Goal: Task Accomplishment & Management: Manage account settings

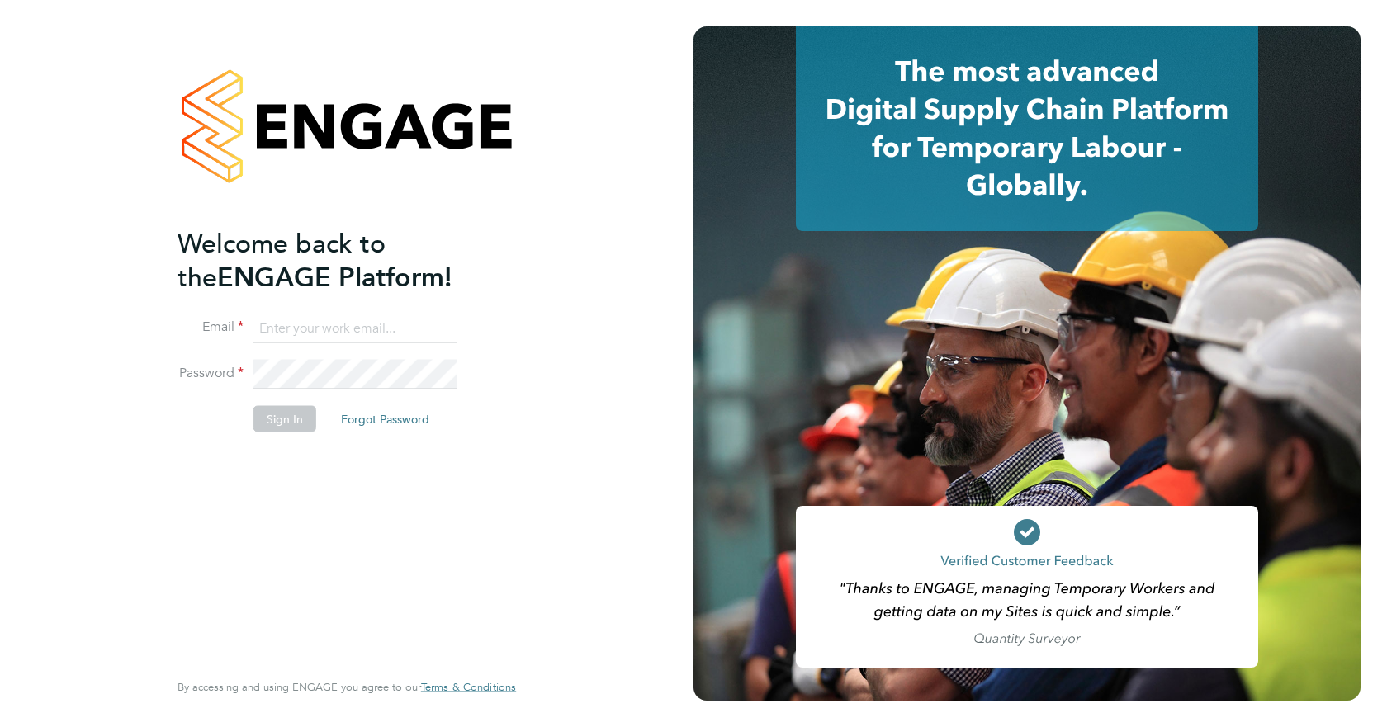
type input "[PERSON_NAME][EMAIL_ADDRESS][PERSON_NAME][DOMAIN_NAME]"
click at [299, 423] on button "Sign In" at bounding box center [284, 418] width 63 height 26
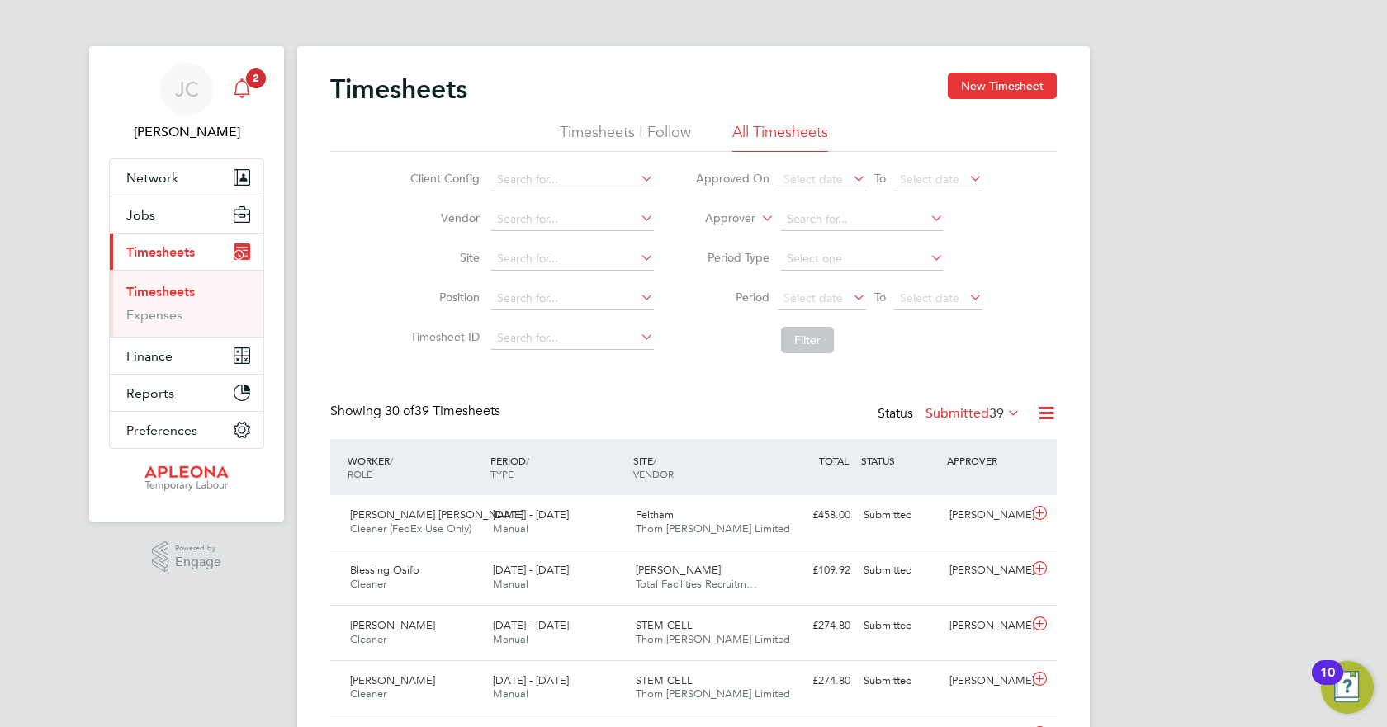
click at [253, 83] on span "2" at bounding box center [256, 79] width 20 height 20
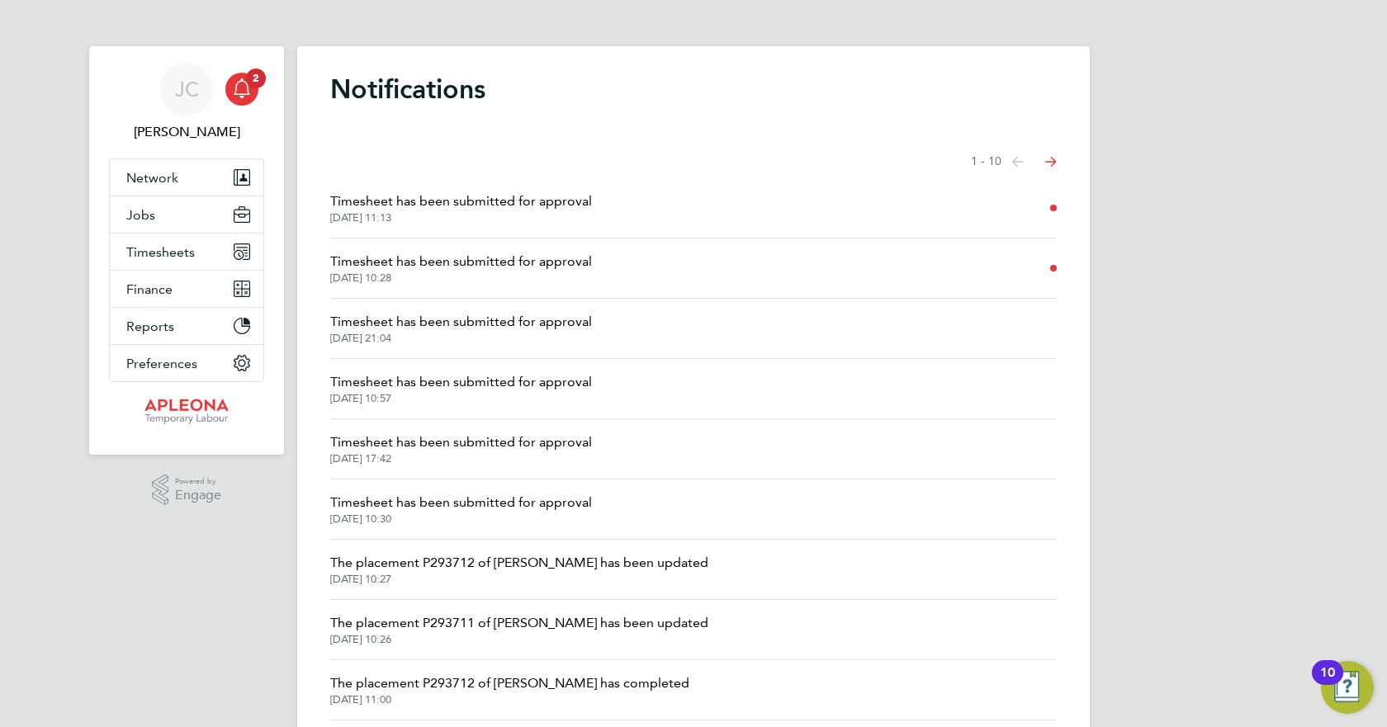
click at [529, 262] on span "Timesheet has been submitted for approval" at bounding box center [461, 262] width 262 height 20
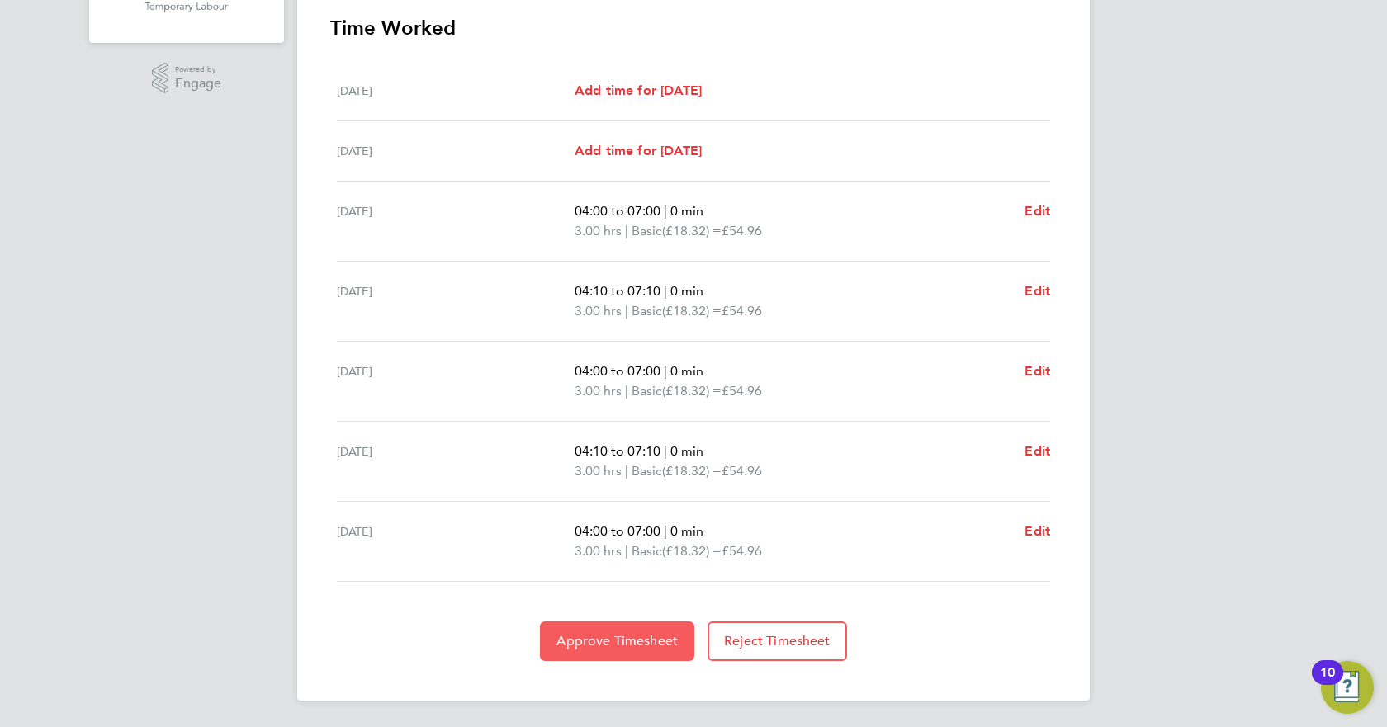
click at [626, 642] on span "Approve Timesheet" at bounding box center [616, 641] width 121 height 17
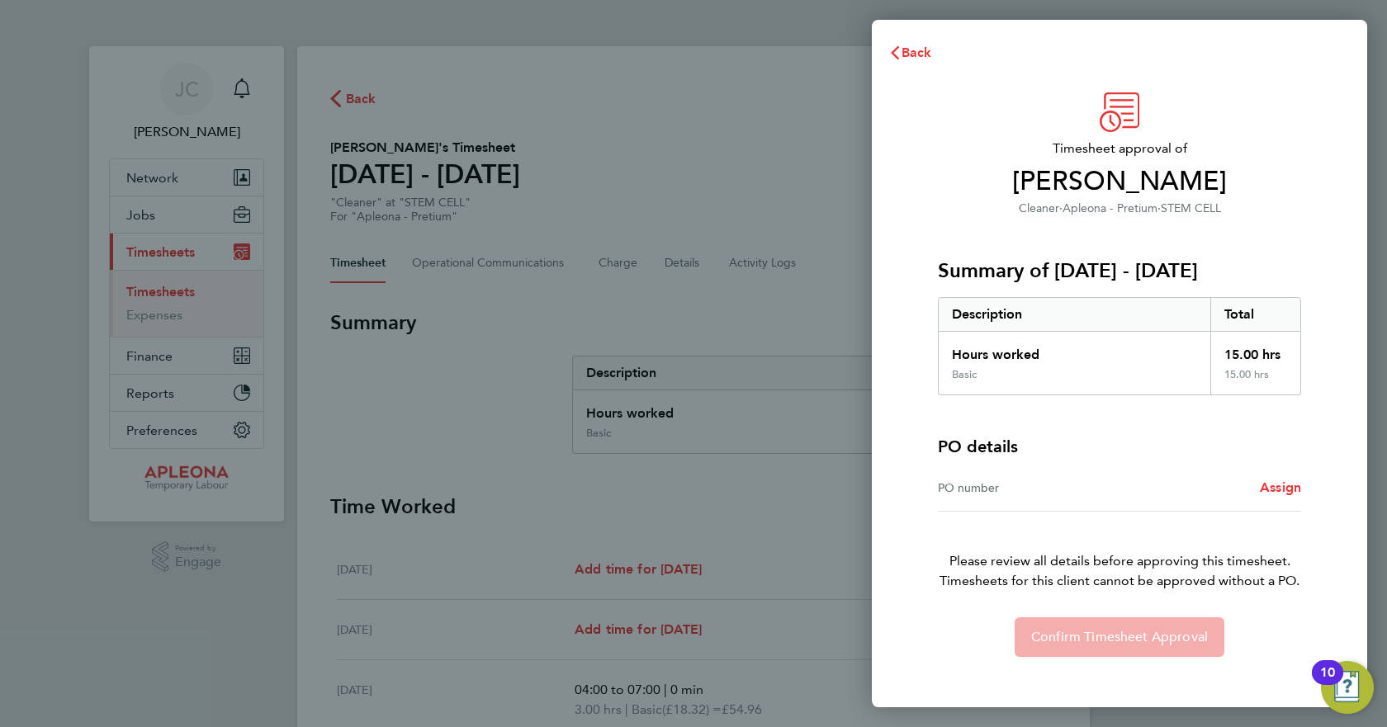
click at [1044, 495] on div "PO number" at bounding box center [1029, 488] width 182 height 20
click at [1076, 480] on div "PO number" at bounding box center [1029, 488] width 182 height 20
click at [1271, 485] on span "Assign" at bounding box center [1280, 488] width 41 height 16
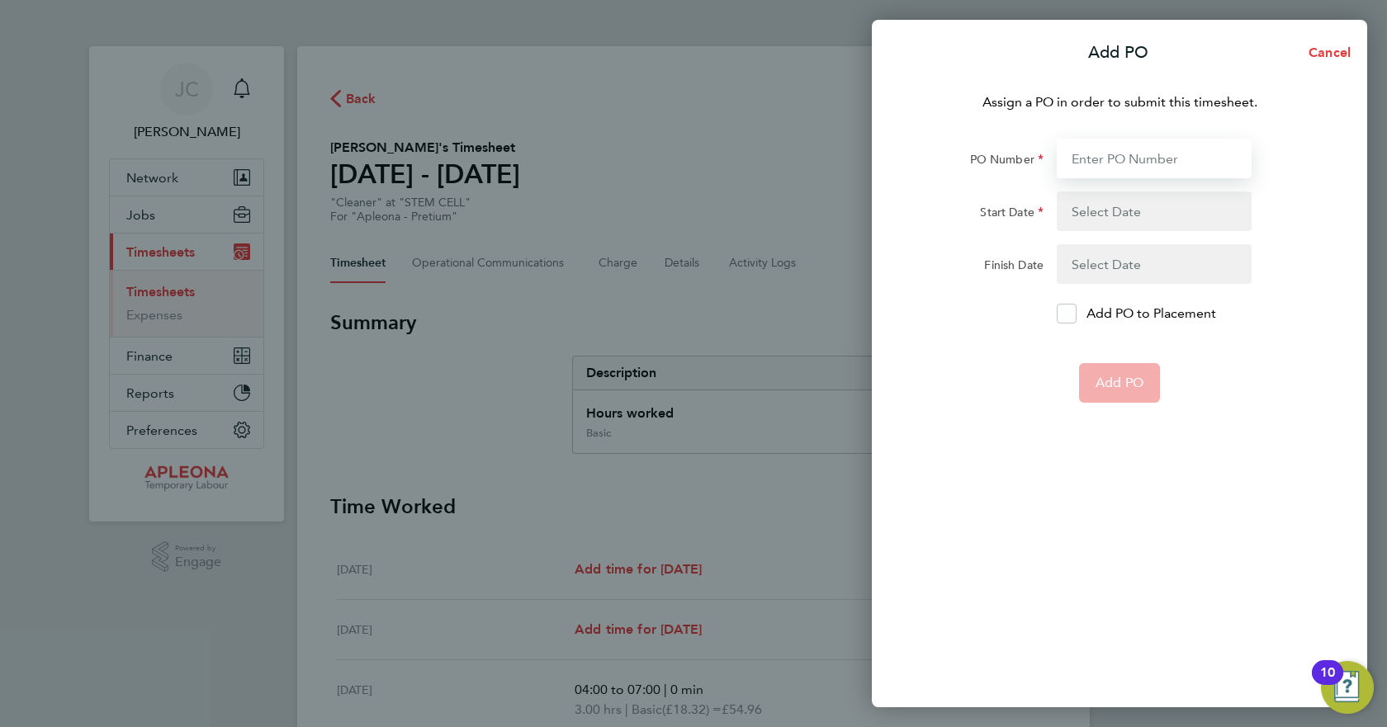
click at [1113, 145] on input "PO Number" at bounding box center [1153, 159] width 195 height 40
type input "PO2524665"
type input "15 Sep 25"
type input "31 Oct 25"
type input "PO2524665"
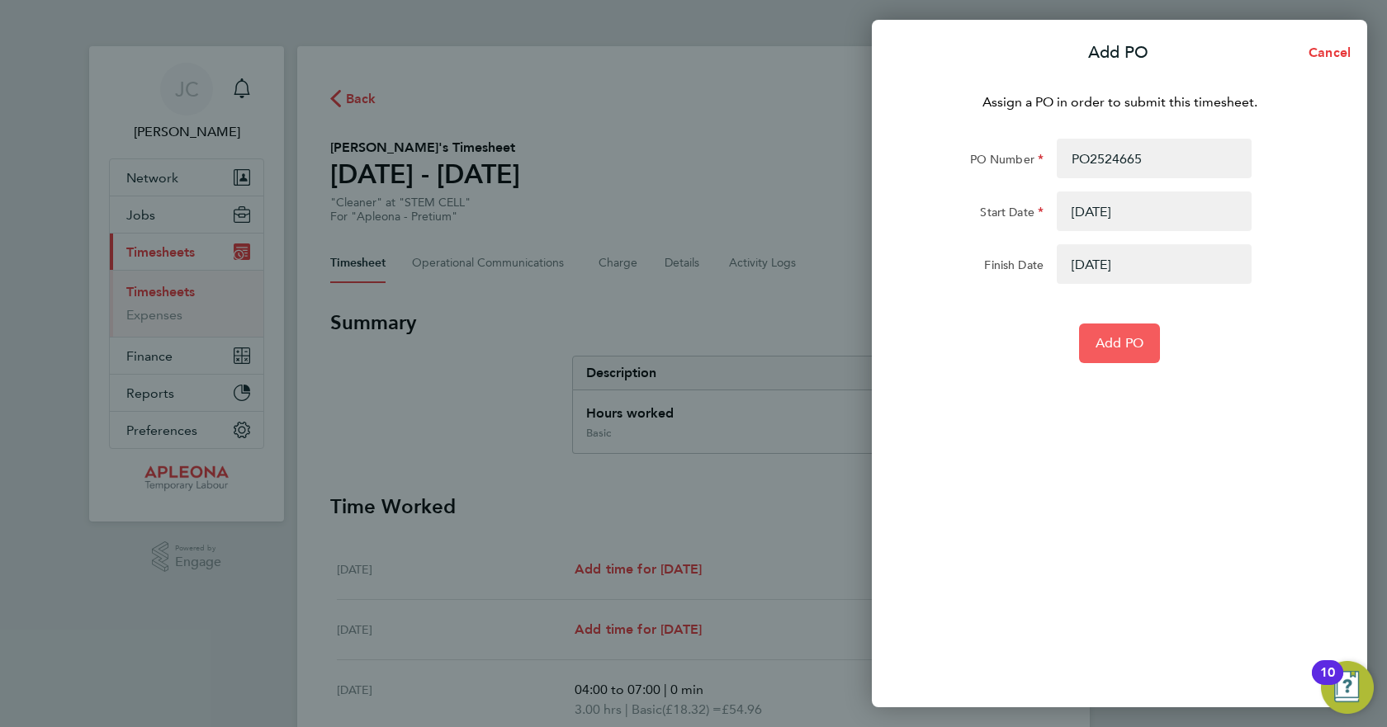
click at [1093, 340] on button "Add PO" at bounding box center [1119, 344] width 81 height 40
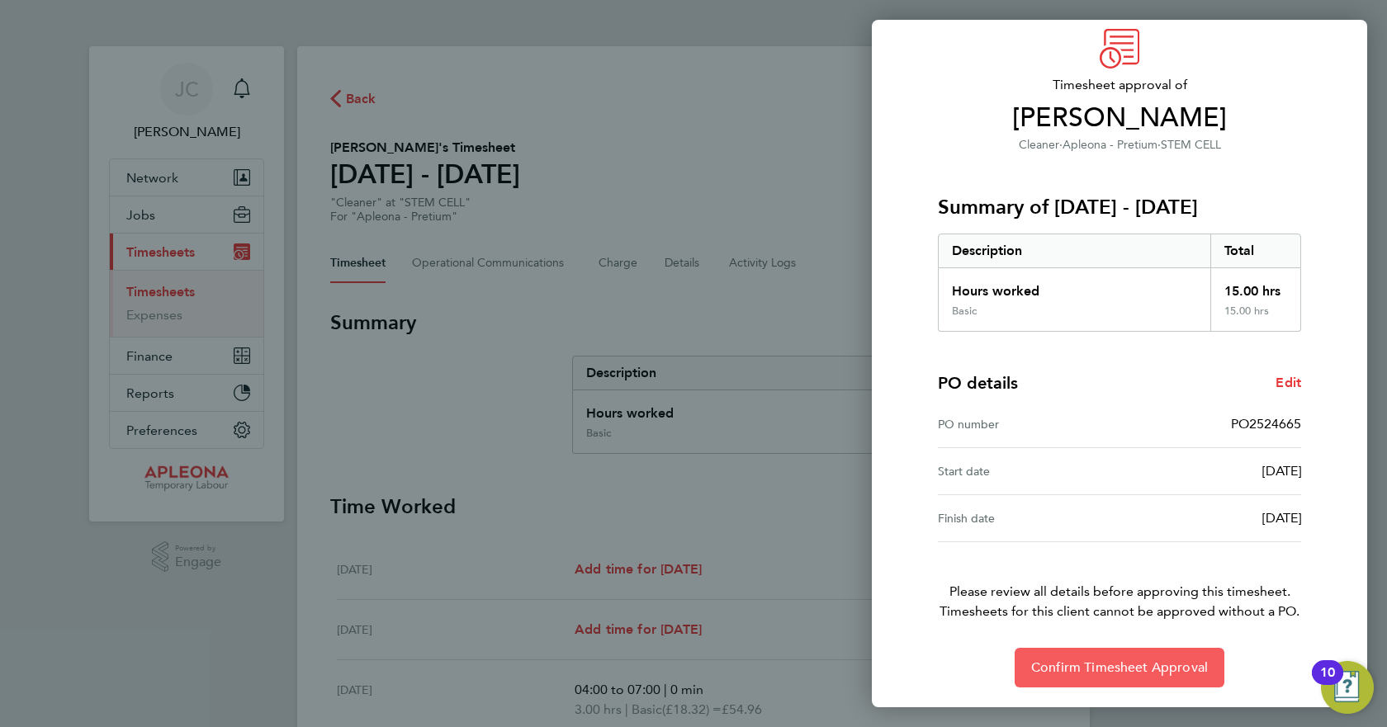
click at [1080, 666] on span "Confirm Timesheet Approval" at bounding box center [1119, 667] width 177 height 17
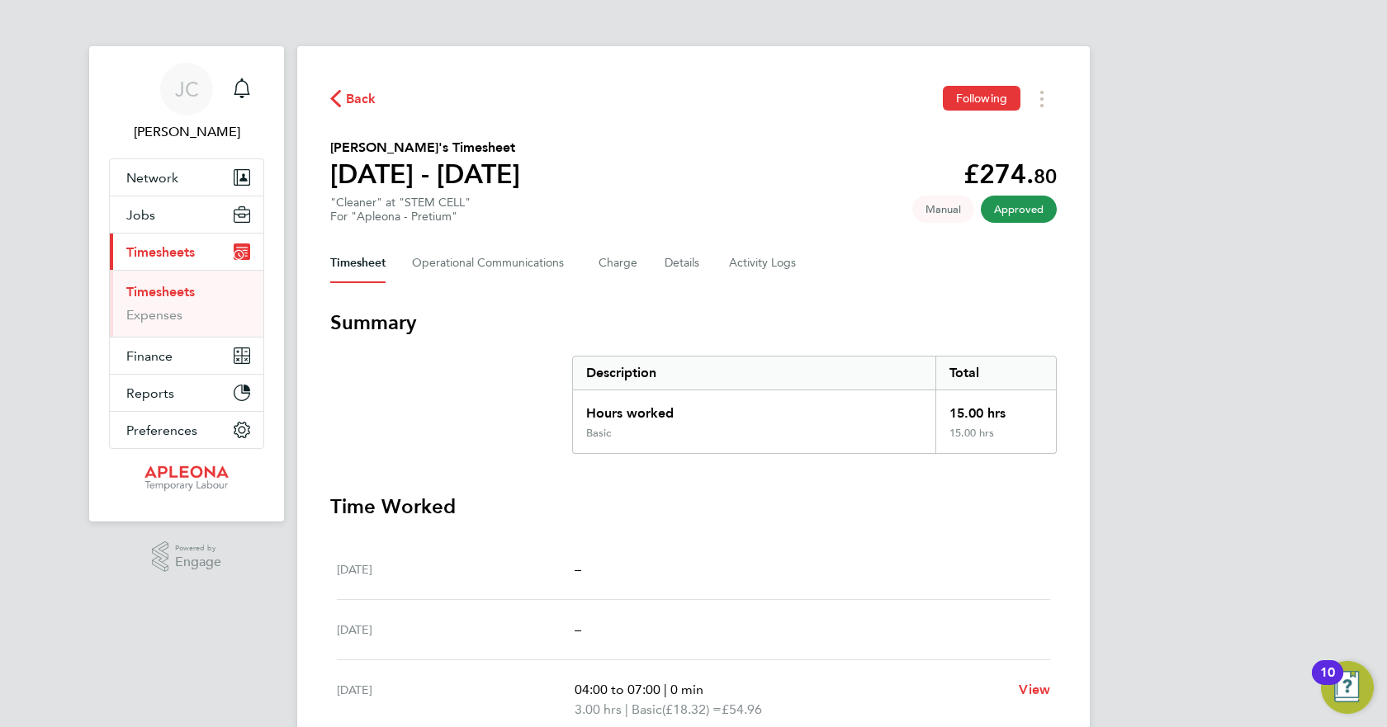
click at [350, 97] on span "Back" at bounding box center [361, 99] width 31 height 20
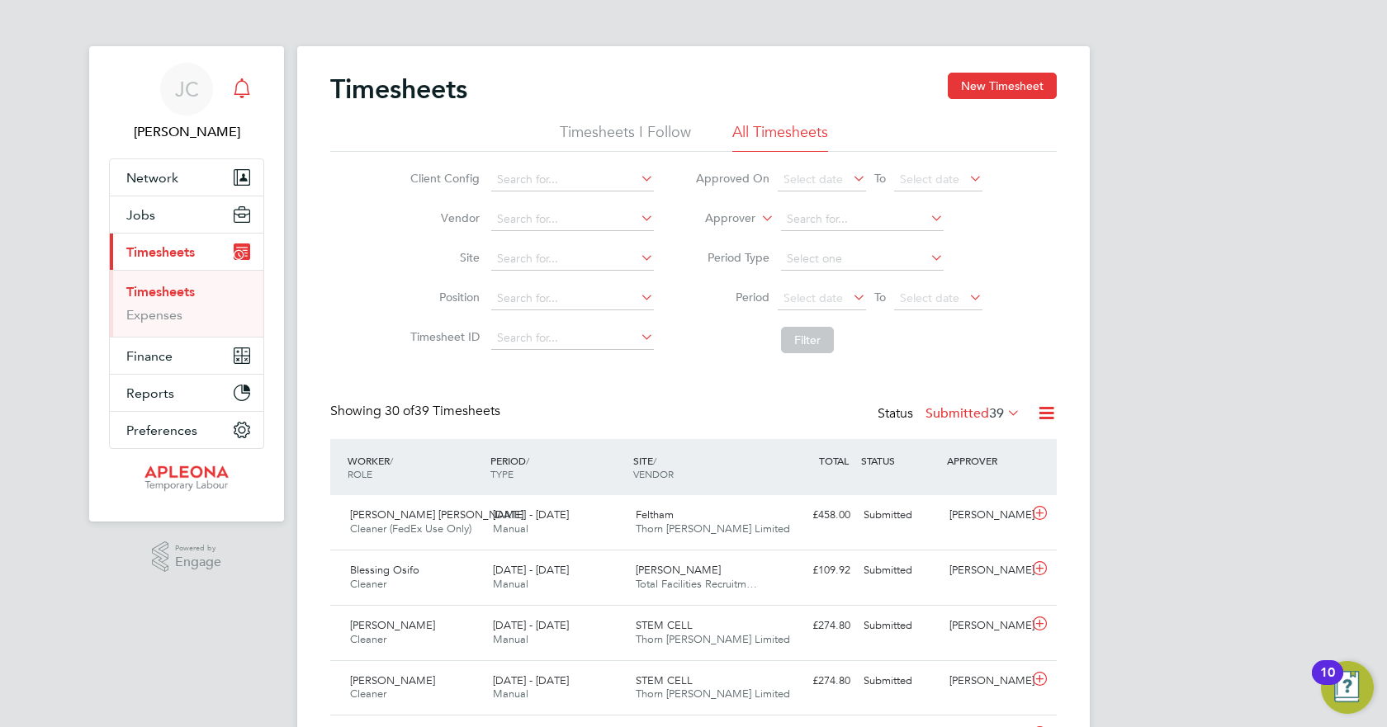
click at [252, 87] on div "Main navigation" at bounding box center [241, 89] width 33 height 33
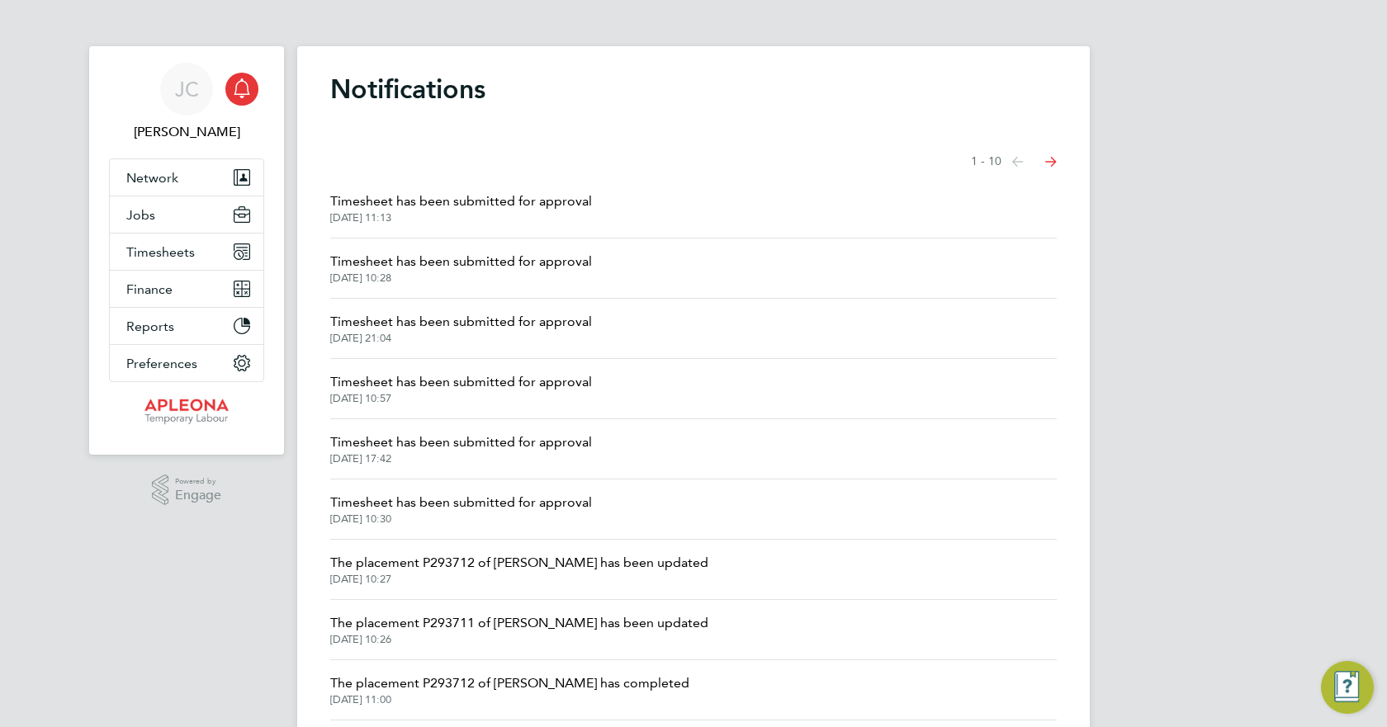
click at [555, 199] on span "Timesheet has been submitted for approval" at bounding box center [461, 201] width 262 height 20
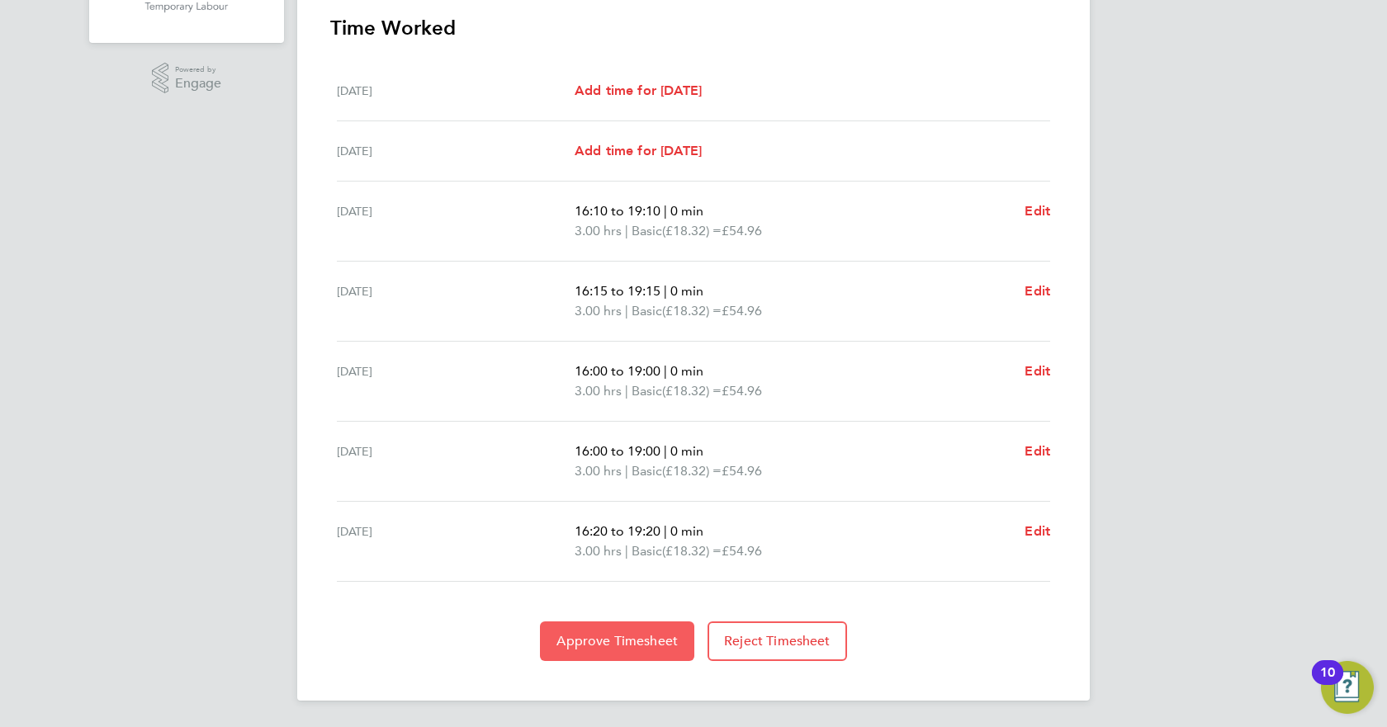
click at [587, 639] on span "Approve Timesheet" at bounding box center [616, 641] width 121 height 17
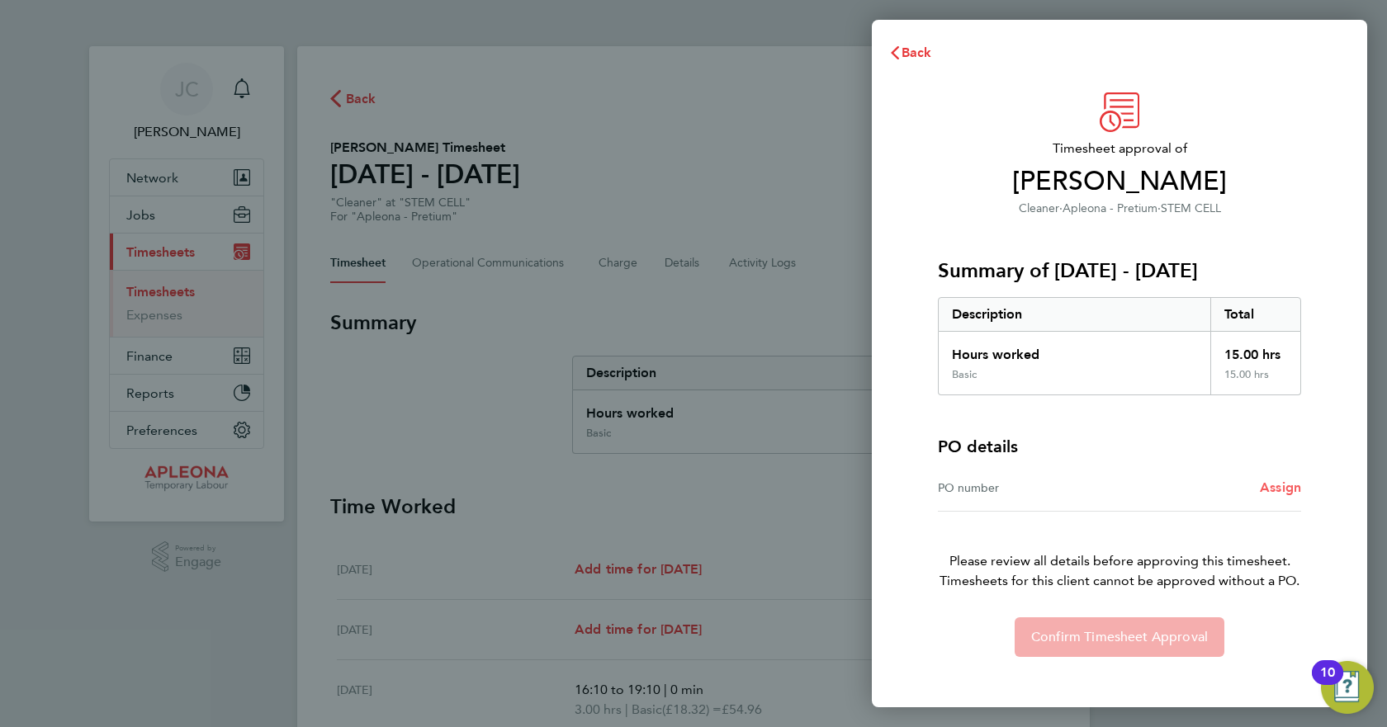
click at [1277, 492] on span "Assign" at bounding box center [1280, 488] width 41 height 16
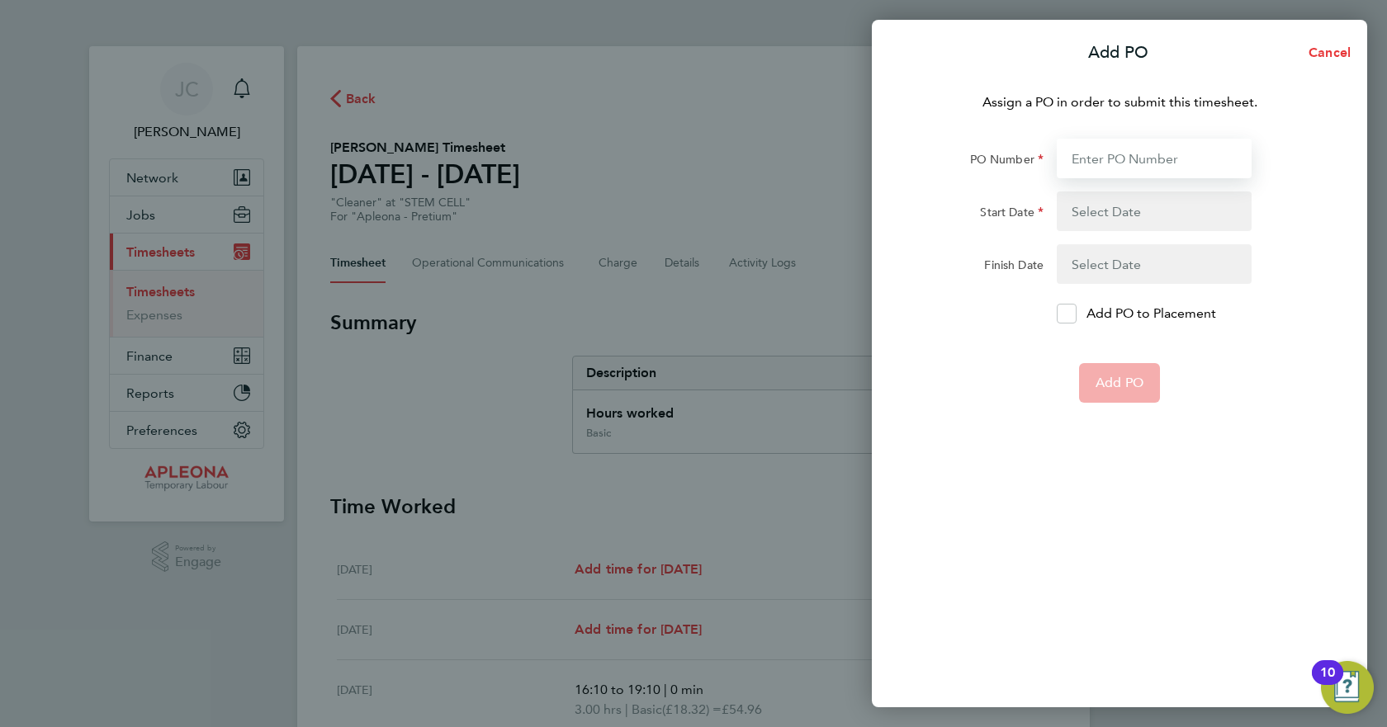
click at [1101, 155] on input "PO Number" at bounding box center [1153, 159] width 195 height 40
type input "PO2524665"
type input "15 Sep 25"
type input "31 Oct 25"
type input "PO2524665"
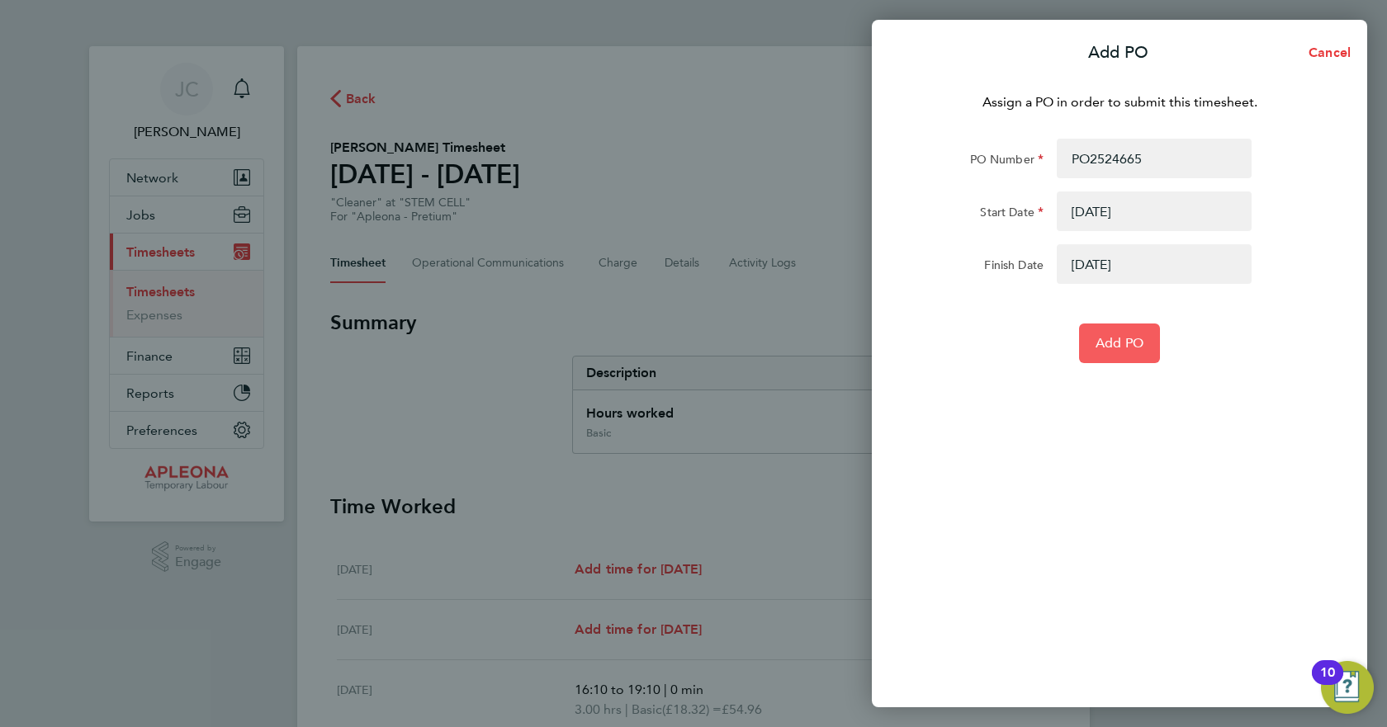
click at [1086, 327] on button "Add PO" at bounding box center [1119, 344] width 81 height 40
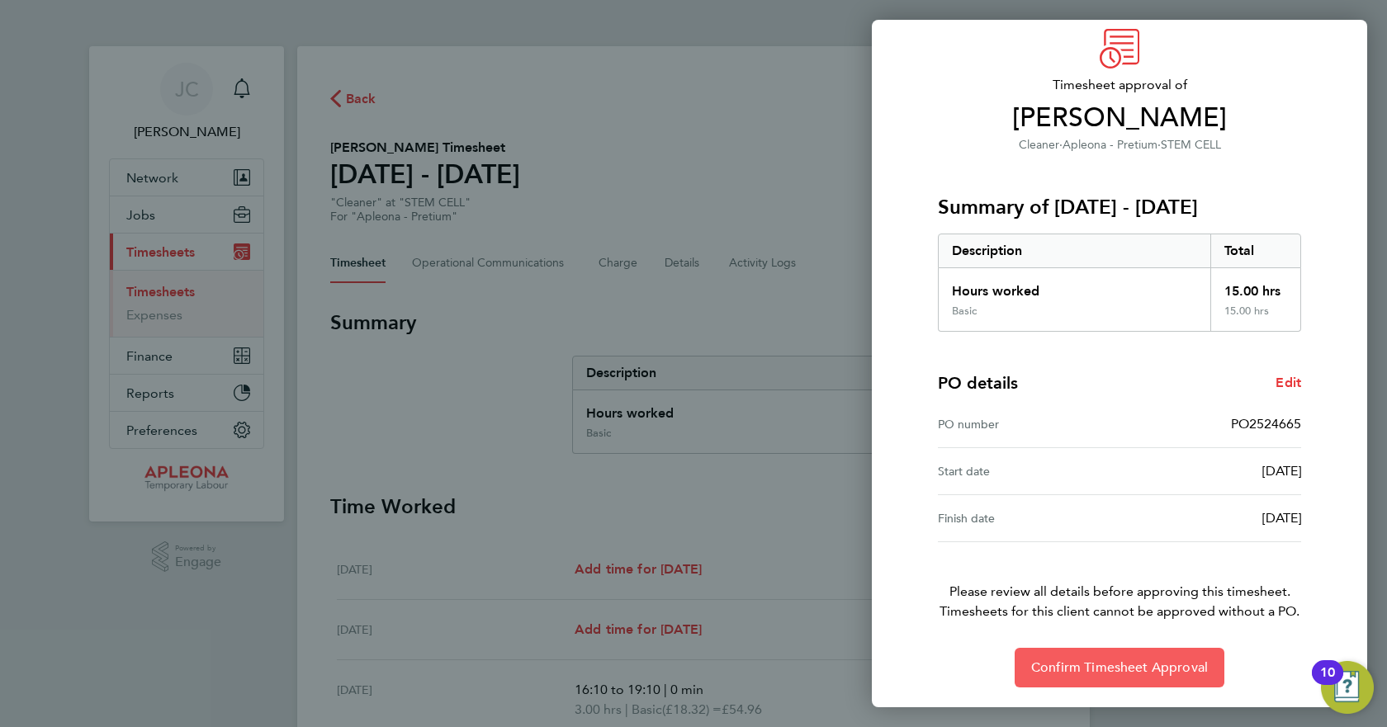
click at [1106, 658] on button "Confirm Timesheet Approval" at bounding box center [1119, 668] width 210 height 40
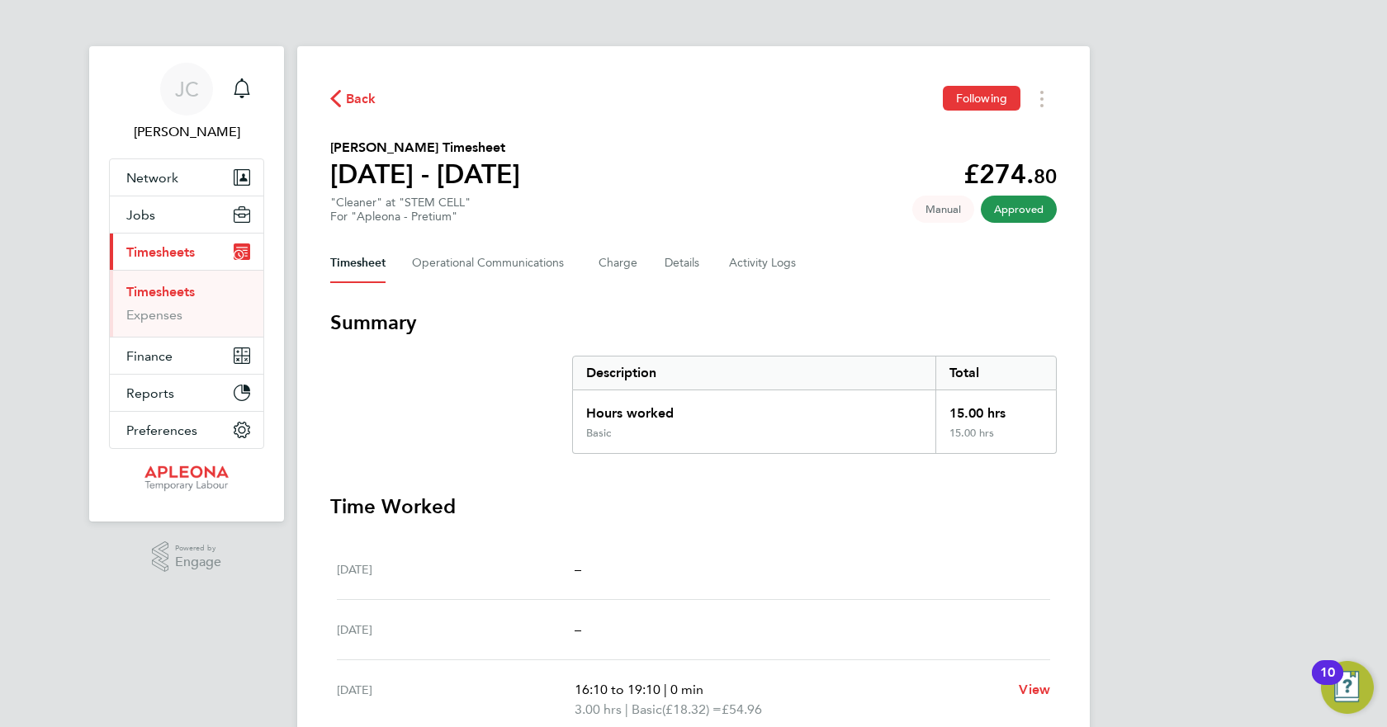
click at [1345, 687] on img "Open Resource Center, 10 new notifications" at bounding box center [1347, 687] width 53 height 53
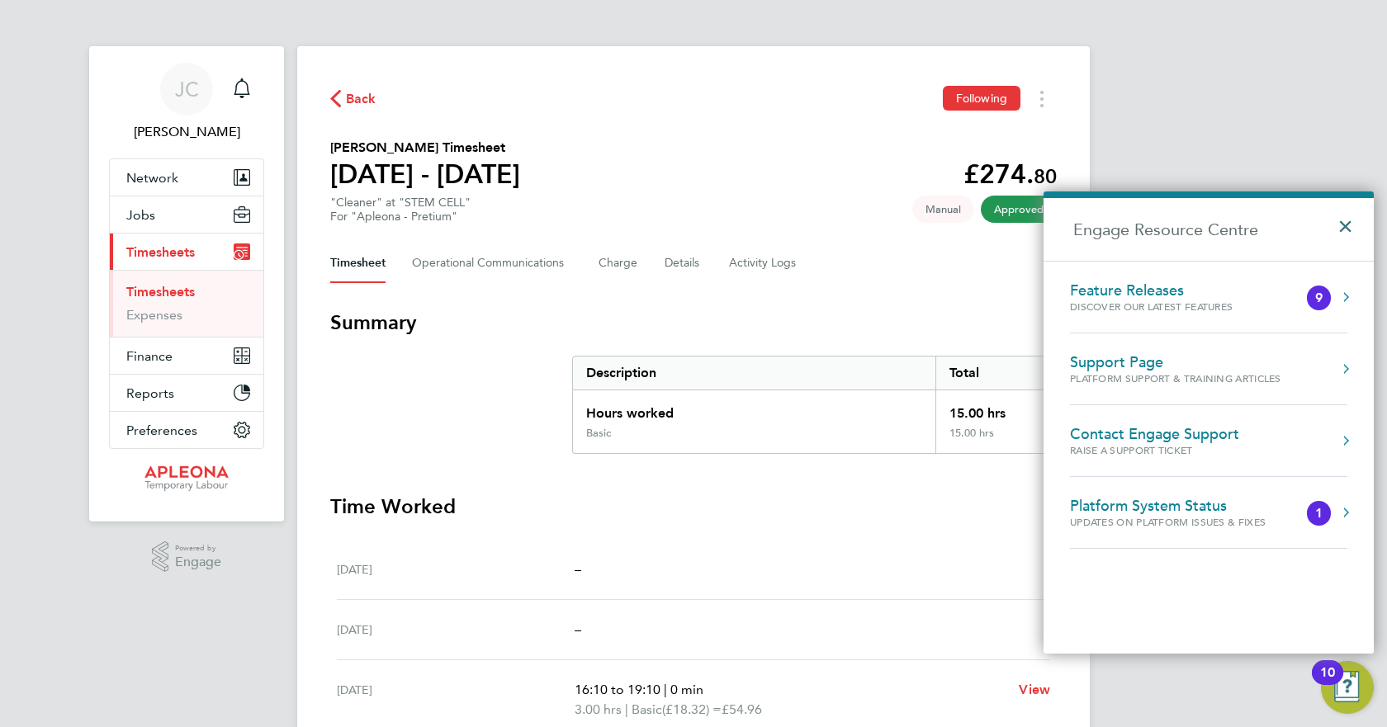
click at [1341, 223] on button "×" at bounding box center [1349, 221] width 24 height 36
